Goal: Information Seeking & Learning: Learn about a topic

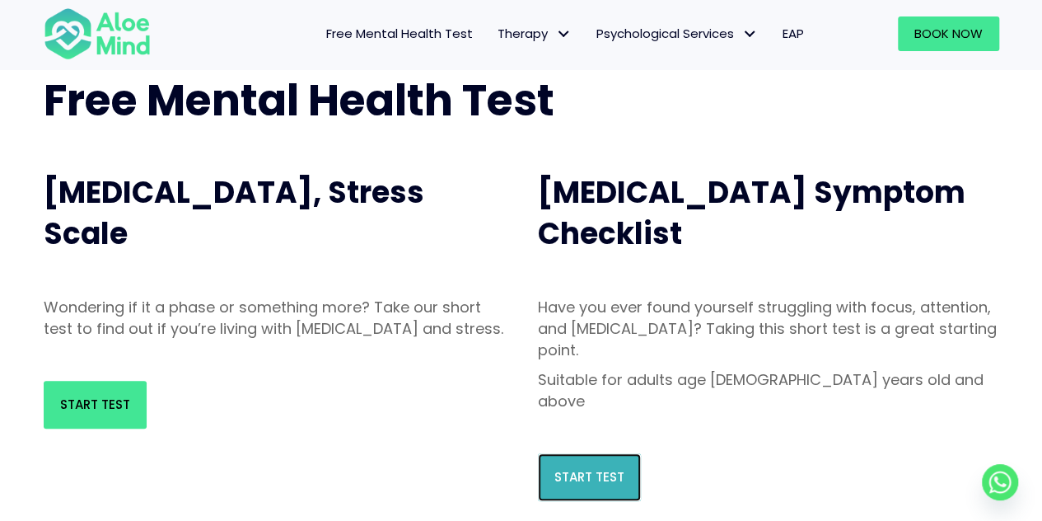
click at [600, 453] on link "Start Test" at bounding box center [589, 477] width 103 height 48
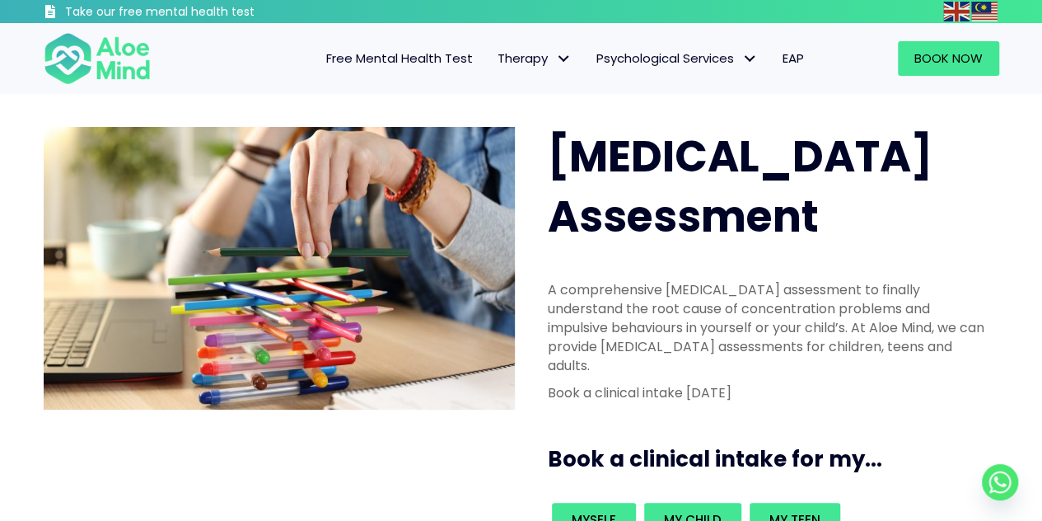
click at [424, 53] on span "Free Mental Health Test" at bounding box center [399, 57] width 147 height 17
